Goal: Task Accomplishment & Management: Manage account settings

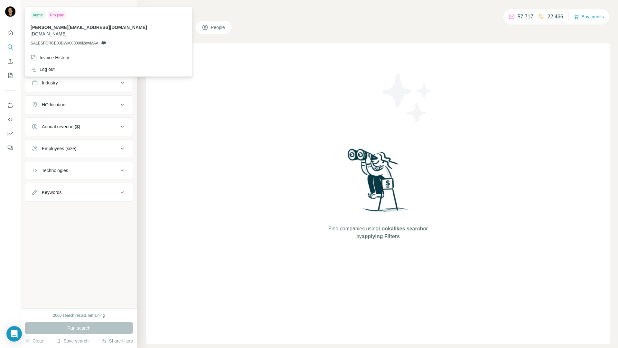
click at [13, 14] on img at bounding box center [10, 11] width 10 height 10
click at [53, 54] on div "Invoice History" at bounding box center [50, 57] width 39 height 6
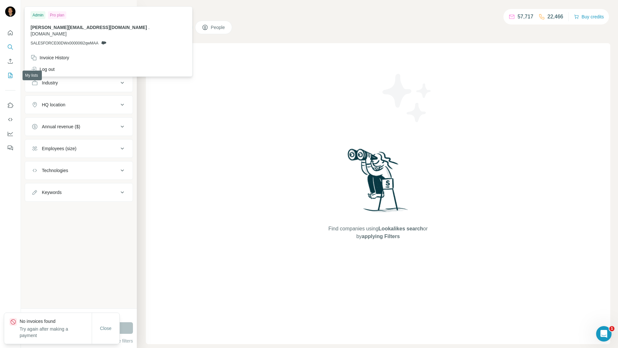
click at [9, 77] on icon "My lists" at bounding box center [10, 75] width 6 height 6
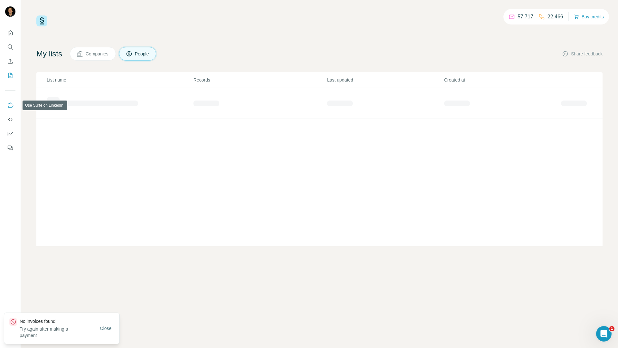
click at [8, 102] on icon "Use Surfe on LinkedIn" at bounding box center [10, 105] width 6 height 6
